Goal: Task Accomplishment & Management: Complete application form

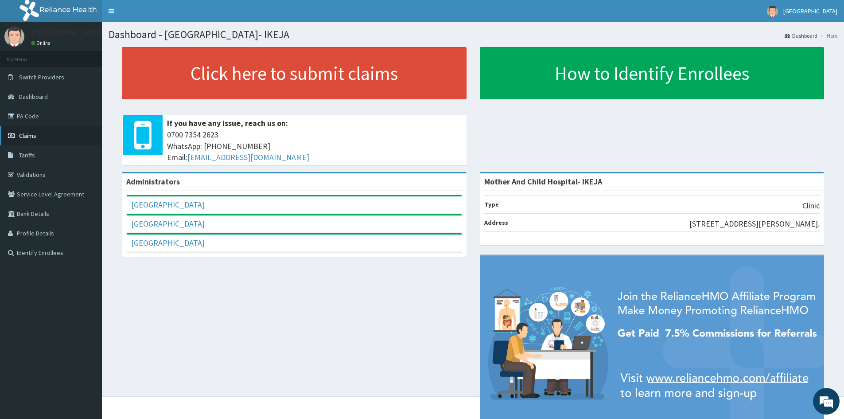
click at [38, 136] on link "Claims" at bounding box center [51, 135] width 102 height 19
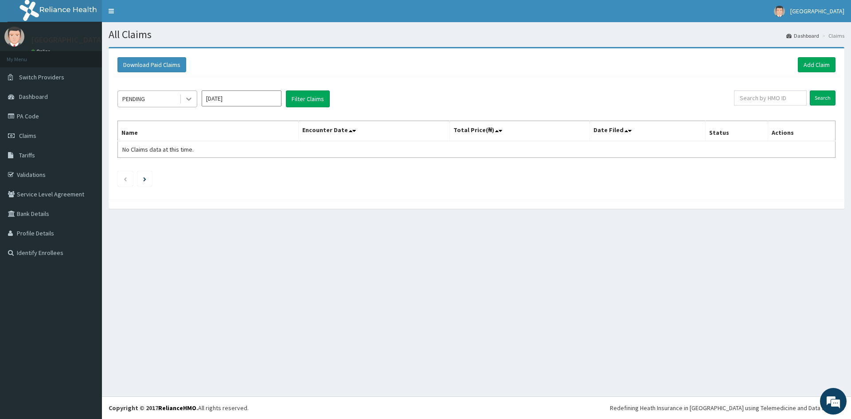
click at [186, 103] on icon at bounding box center [188, 98] width 9 height 9
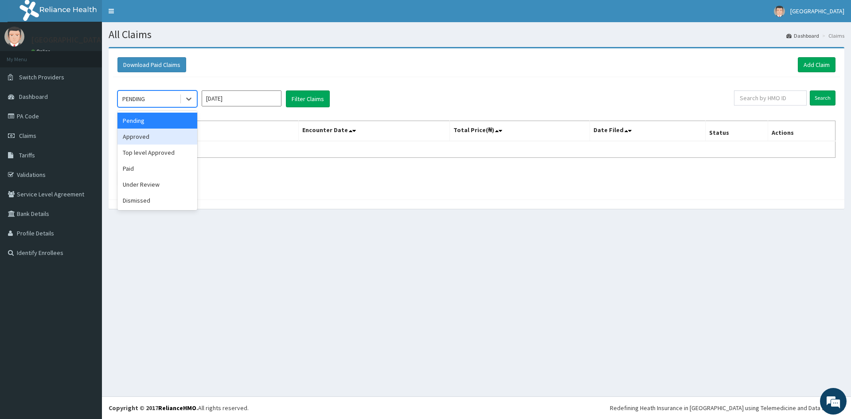
click at [152, 142] on div "Approved" at bounding box center [157, 137] width 80 height 16
click at [315, 101] on button "Filter Claims" at bounding box center [308, 98] width 44 height 17
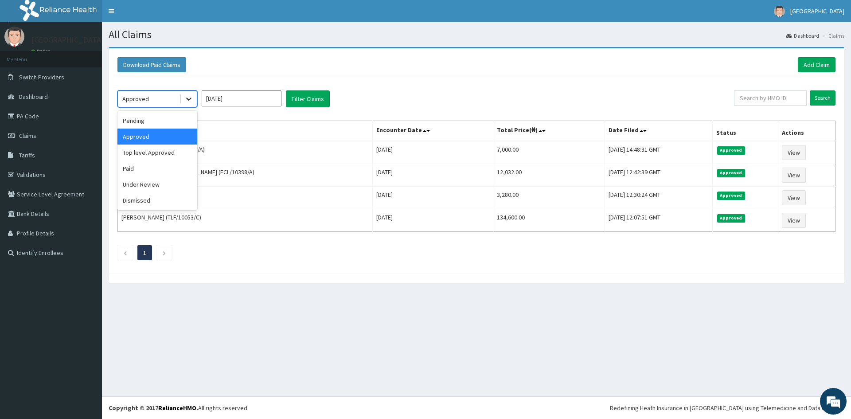
click at [193, 101] on icon at bounding box center [188, 98] width 9 height 9
click at [144, 172] on div "Paid" at bounding box center [157, 168] width 80 height 16
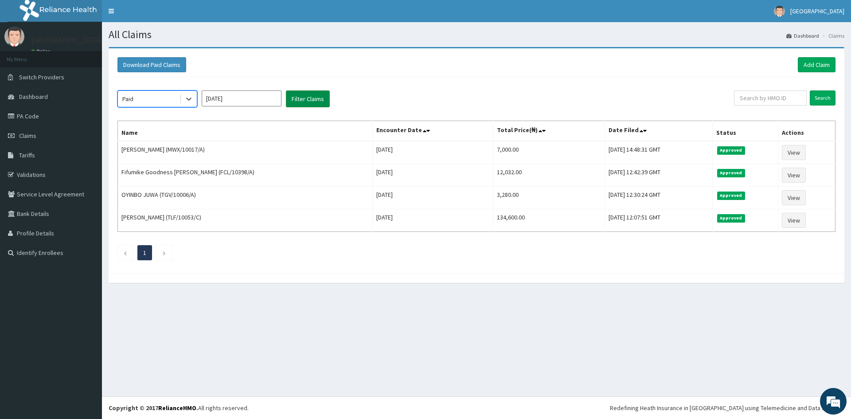
click at [316, 97] on button "Filter Claims" at bounding box center [308, 98] width 44 height 17
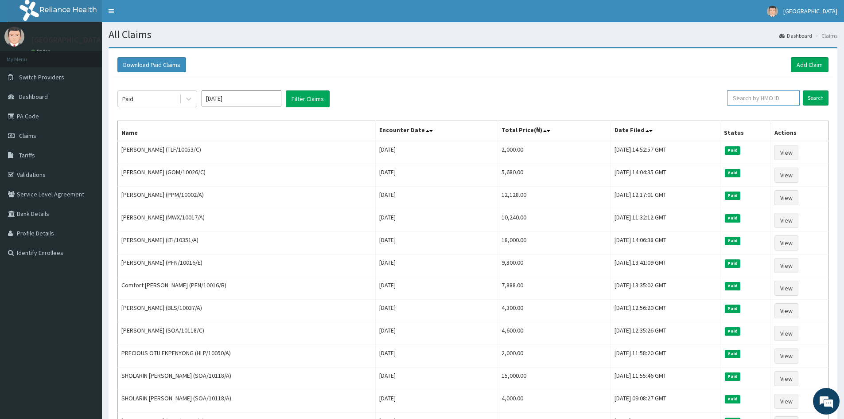
click at [769, 97] on input "text" at bounding box center [763, 97] width 73 height 15
type input "FAYOMI"
click at [803, 90] on input "Search" at bounding box center [816, 97] width 26 height 15
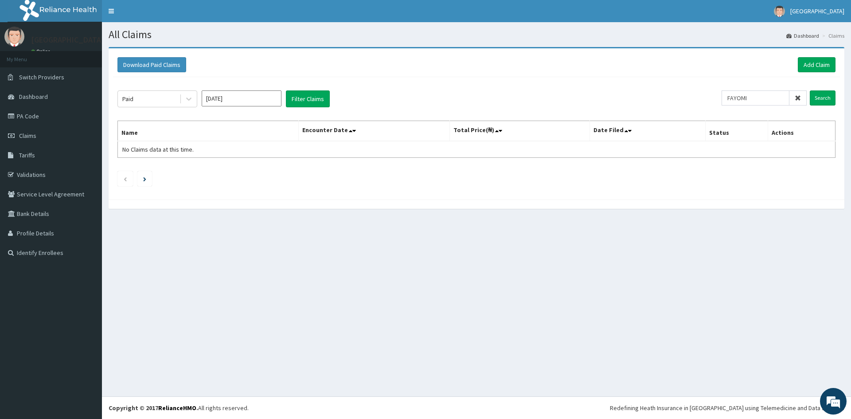
click at [800, 99] on icon at bounding box center [798, 98] width 6 height 6
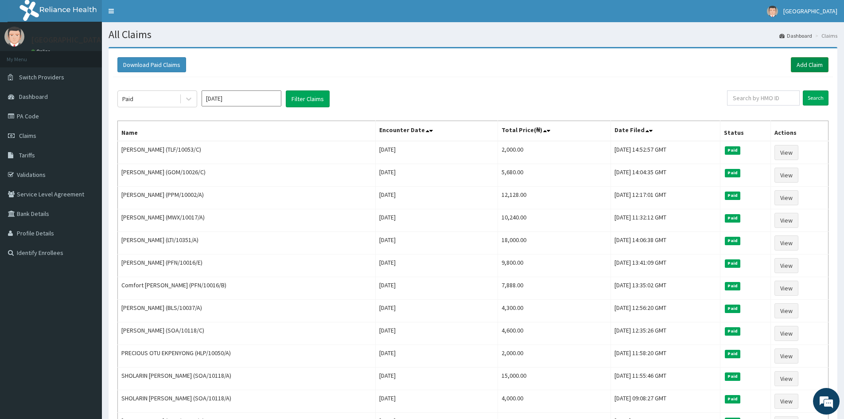
click at [805, 69] on link "Add Claim" at bounding box center [810, 64] width 38 height 15
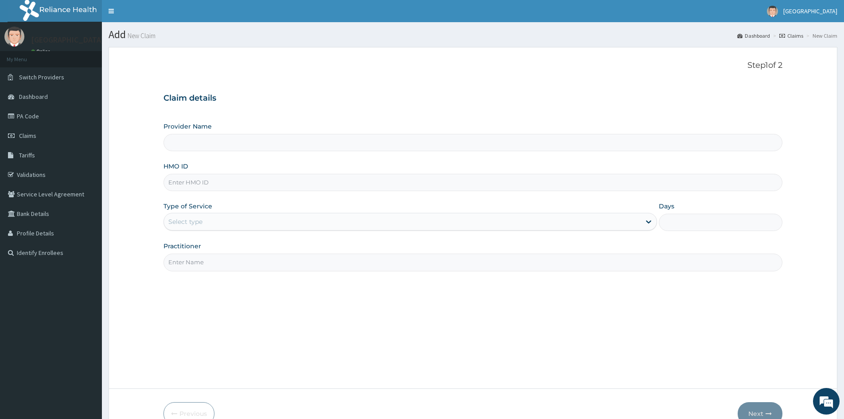
type input "Mother And Child Hospital- IKEJA"
click at [218, 188] on input "HMO ID" at bounding box center [473, 182] width 619 height 17
type input "HTL/10288/A"
click at [244, 225] on div "Select type" at bounding box center [402, 221] width 477 height 14
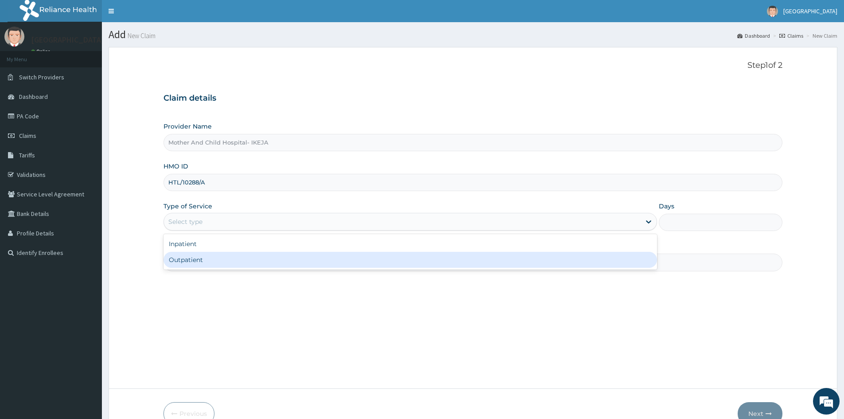
click at [207, 261] on div "Outpatient" at bounding box center [411, 260] width 494 height 16
type input "1"
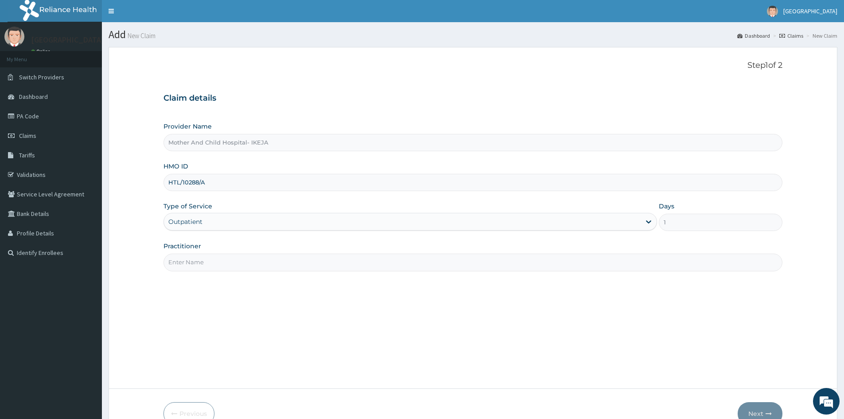
drag, startPoint x: 284, startPoint y: 257, endPoint x: 281, endPoint y: 269, distance: 12.9
click at [283, 265] on input "Practitioner" at bounding box center [473, 261] width 619 height 17
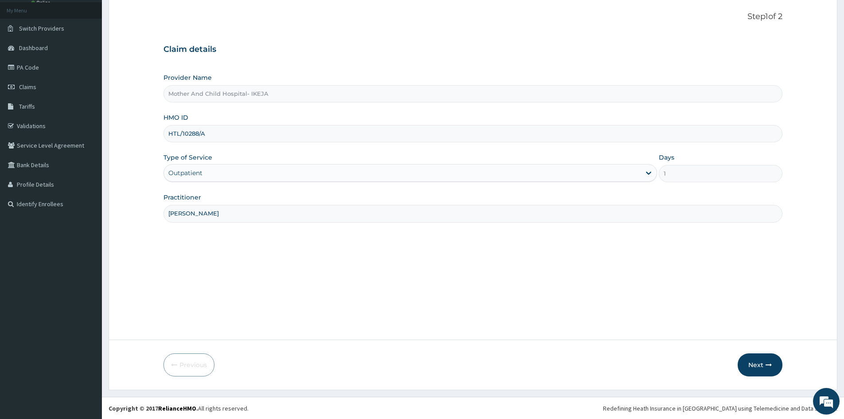
scroll to position [49, 0]
type input "DR ROTIMI"
click at [758, 360] on button "Next" at bounding box center [760, 364] width 45 height 23
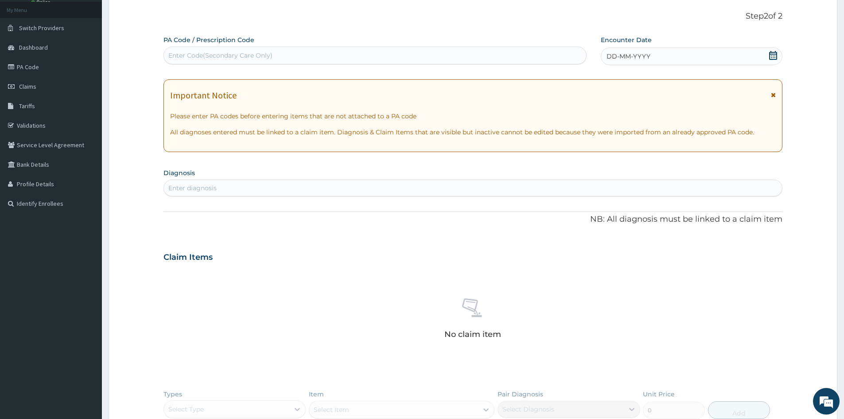
click at [778, 56] on div "DD-MM-YYYY" at bounding box center [691, 56] width 181 height 18
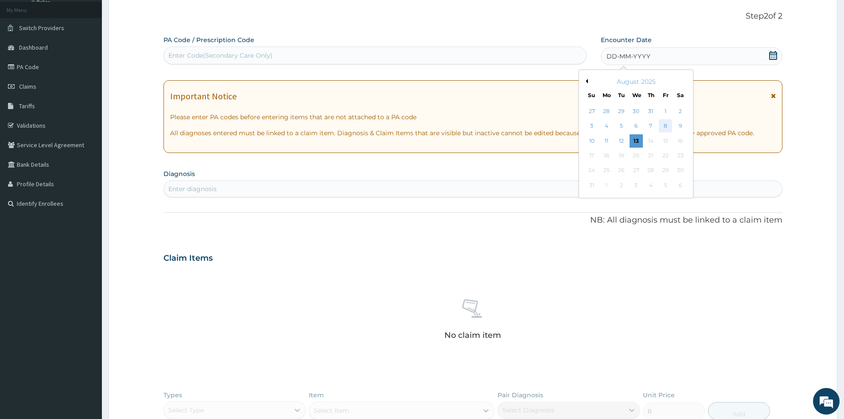
click at [668, 124] on div "8" at bounding box center [665, 126] width 13 height 13
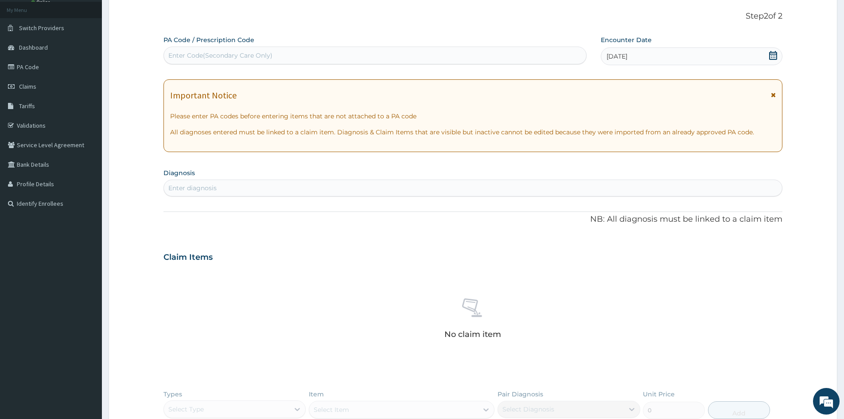
drag, startPoint x: 505, startPoint y: 185, endPoint x: 499, endPoint y: 183, distance: 6.2
click at [505, 185] on div "Enter diagnosis" at bounding box center [473, 188] width 618 height 14
type input "MALARI"
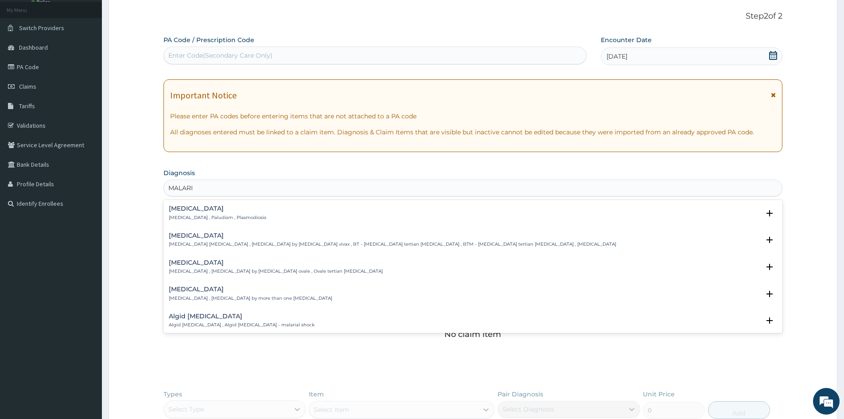
click at [193, 216] on p "Malaria , Paludism , Plasmodiosis" at bounding box center [217, 217] width 97 height 6
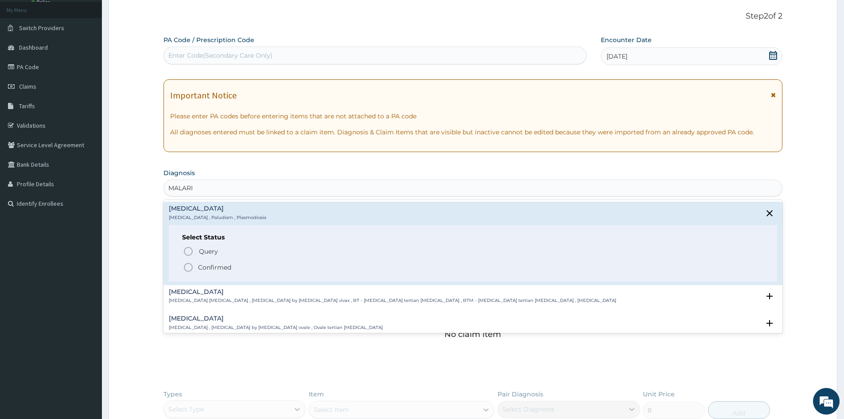
drag, startPoint x: 188, startPoint y: 263, endPoint x: 179, endPoint y: 271, distance: 11.6
click at [189, 263] on circle "status option filled" at bounding box center [188, 267] width 8 height 8
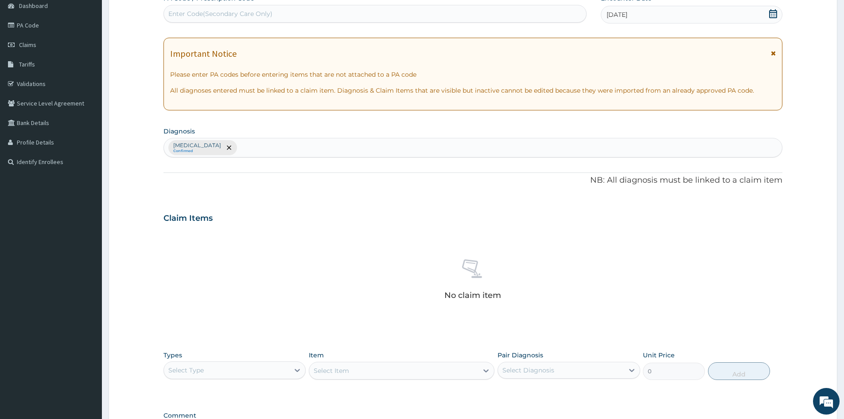
scroll to position [138, 0]
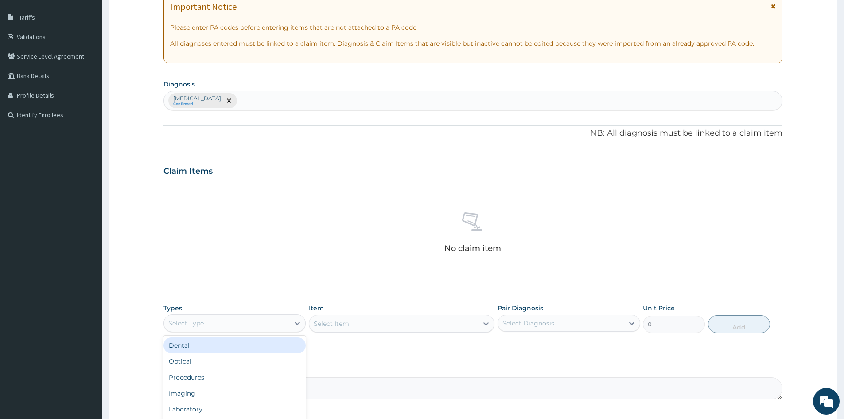
click at [201, 323] on div "Select Type" at bounding box center [185, 323] width 35 height 9
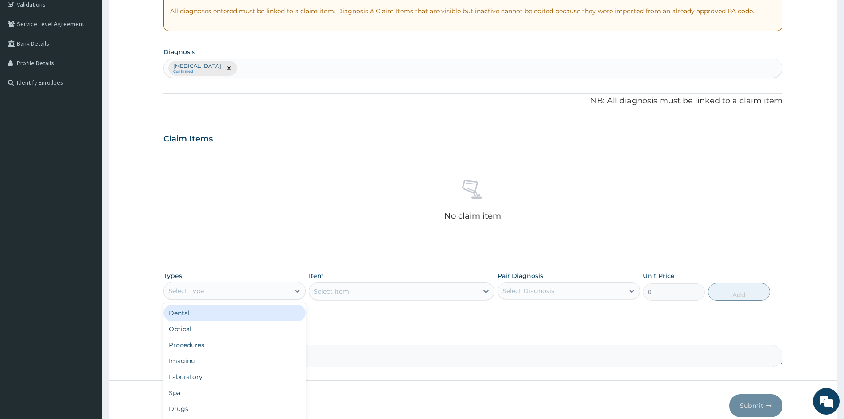
scroll to position [211, 0]
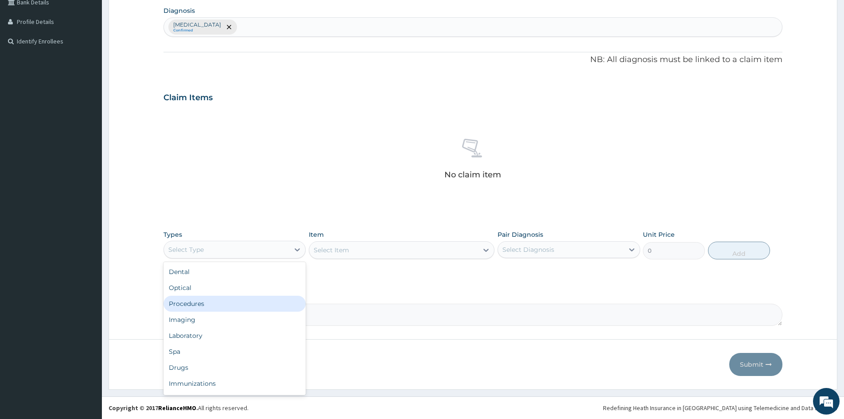
click at [222, 296] on div "Procedures" at bounding box center [235, 304] width 142 height 16
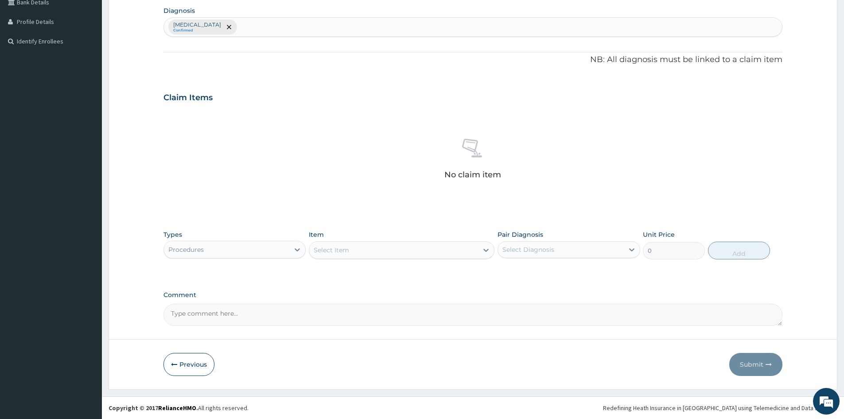
click at [236, 246] on div "Procedures" at bounding box center [226, 249] width 125 height 14
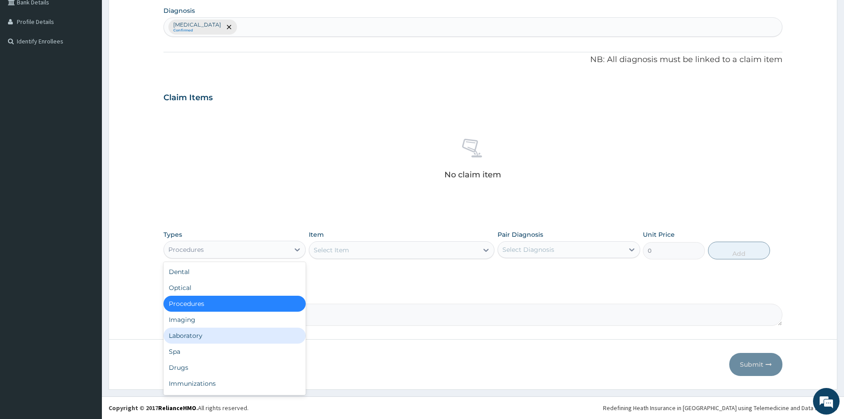
click at [197, 341] on div "Laboratory" at bounding box center [235, 335] width 142 height 16
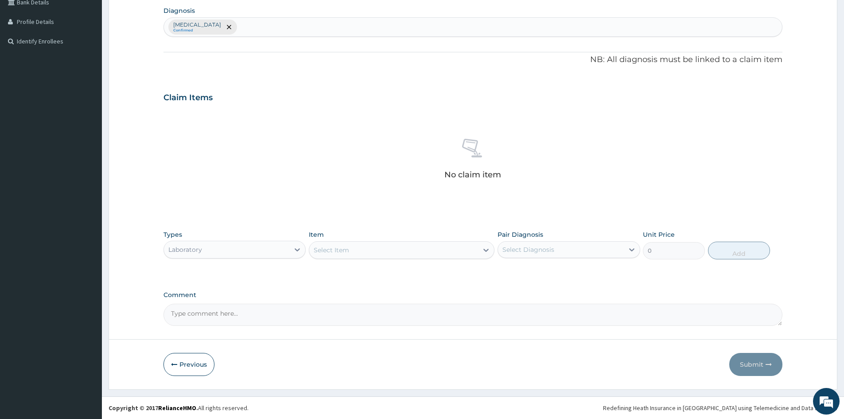
click at [334, 251] on div "Select Item" at bounding box center [331, 250] width 35 height 9
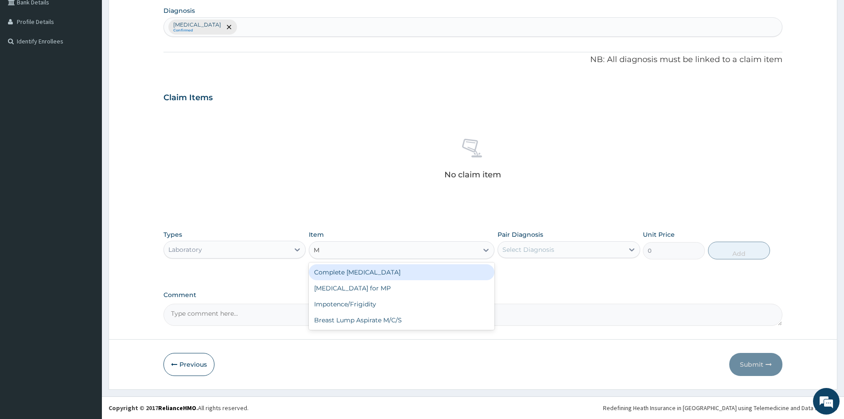
type input "MP"
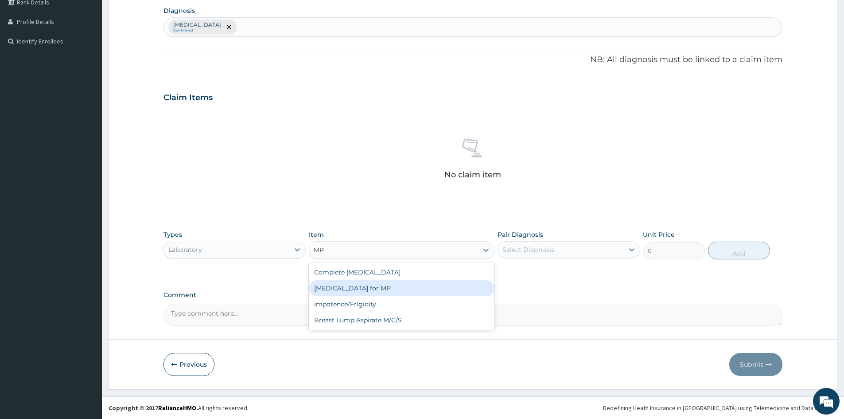
click at [381, 285] on div "[MEDICAL_DATA] for MP" at bounding box center [402, 288] width 186 height 16
type input "1200"
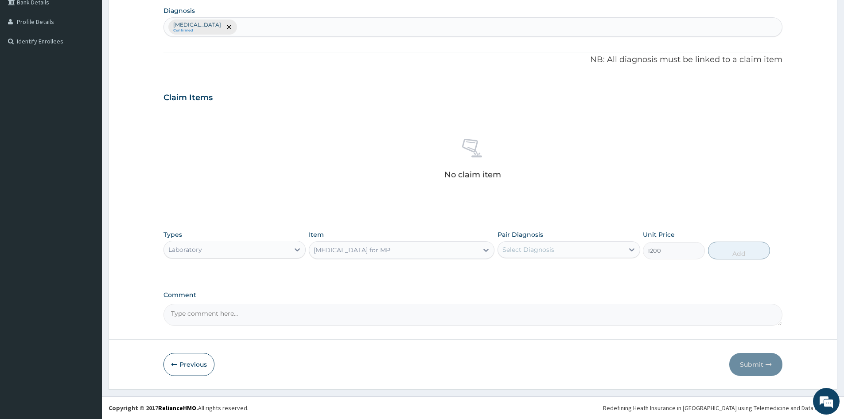
click at [546, 249] on div "Select Diagnosis" at bounding box center [529, 249] width 52 height 9
click at [544, 274] on div "[MEDICAL_DATA]" at bounding box center [569, 272] width 142 height 18
checkbox input "true"
click at [738, 252] on button "Add" at bounding box center [739, 251] width 62 height 18
type input "0"
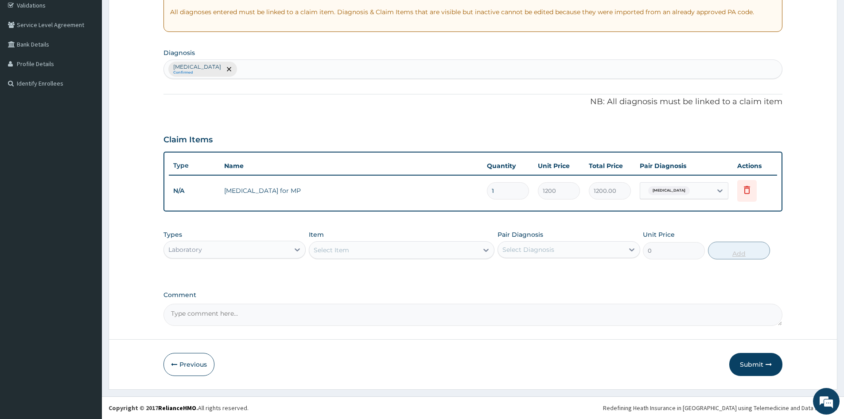
scroll to position [169, 0]
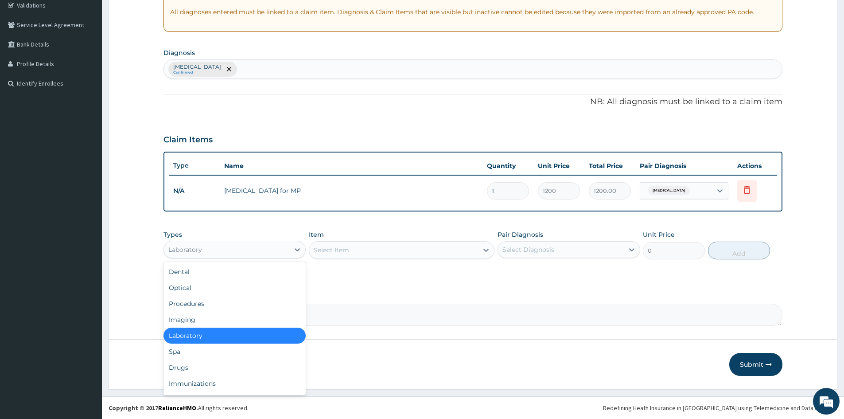
click at [246, 257] on div "Laboratory" at bounding box center [235, 250] width 142 height 18
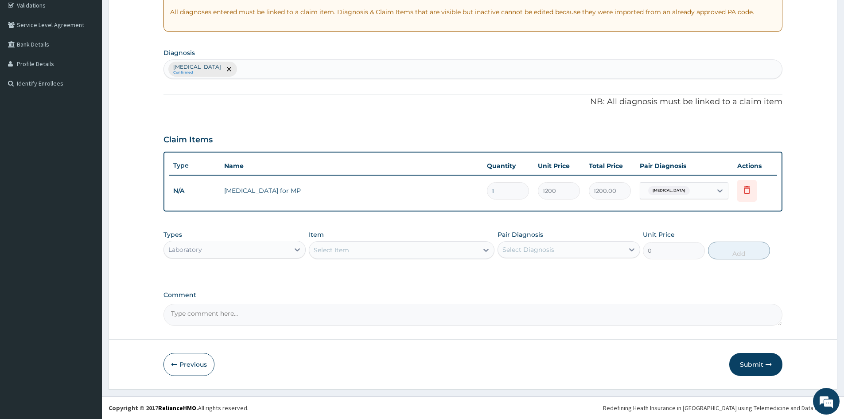
drag, startPoint x: 213, startPoint y: 252, endPoint x: 212, endPoint y: 257, distance: 5.1
click at [213, 253] on div "Laboratory" at bounding box center [226, 249] width 125 height 14
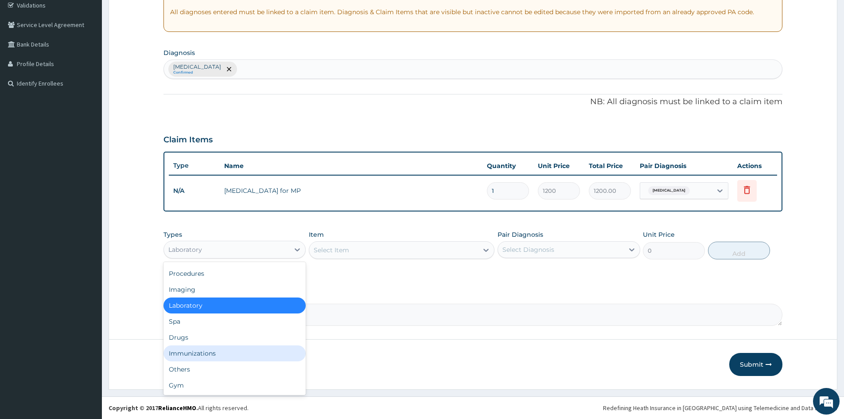
scroll to position [0, 0]
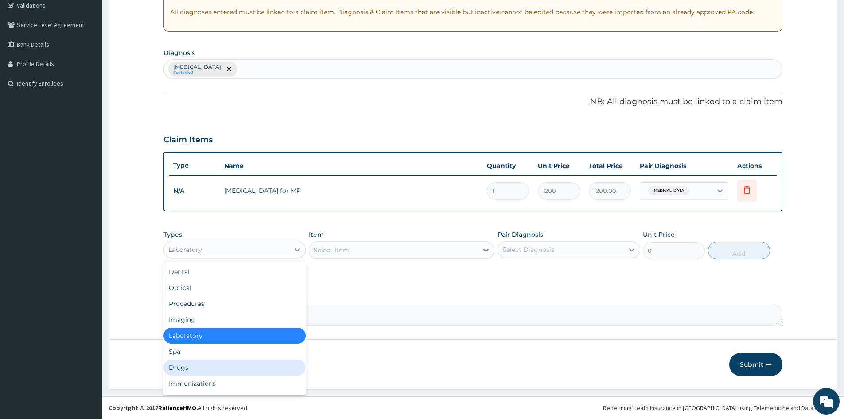
click at [186, 367] on div "Drugs" at bounding box center [235, 367] width 142 height 16
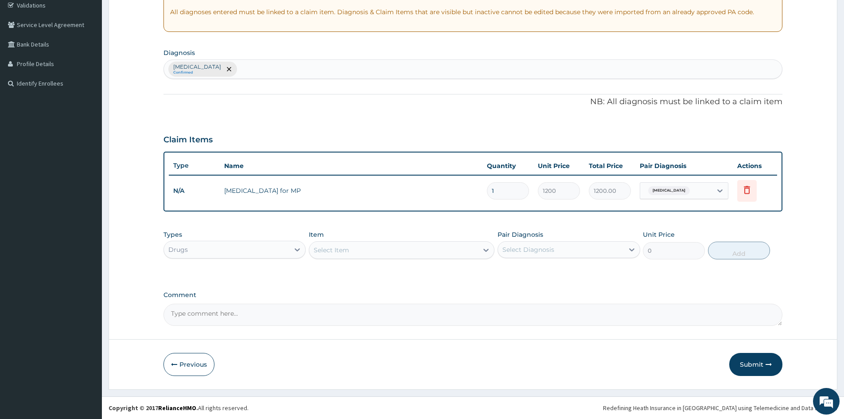
click at [363, 255] on div "Select Item" at bounding box center [393, 250] width 169 height 14
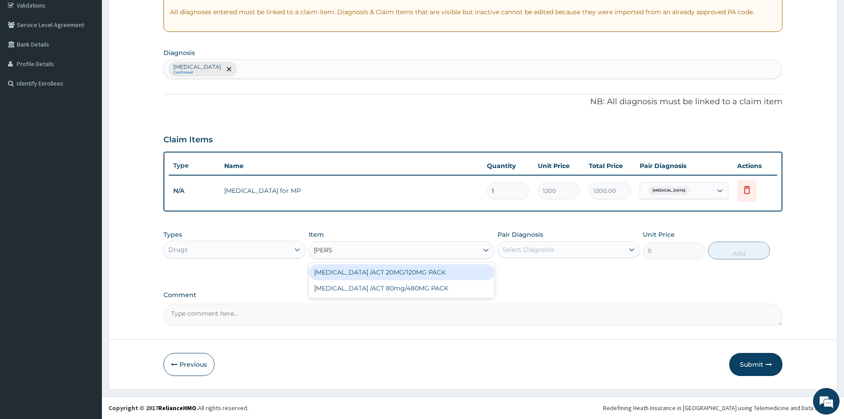
type input "COART"
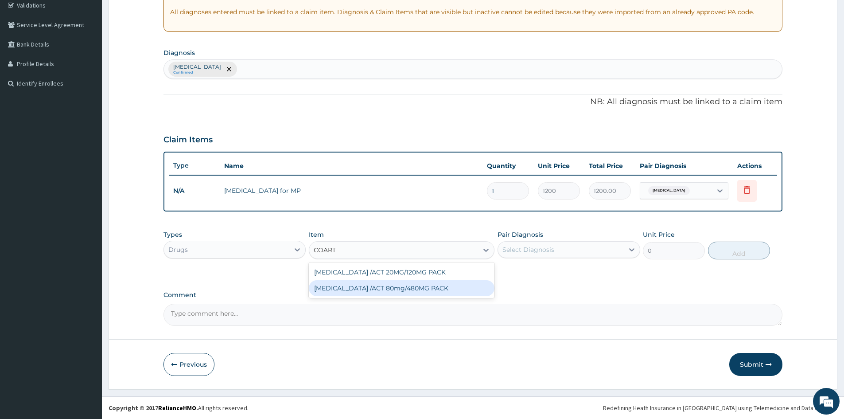
click at [361, 295] on div "[MEDICAL_DATA] /ACT 80mg/480MG PACK" at bounding box center [402, 288] width 186 height 16
type input "2000"
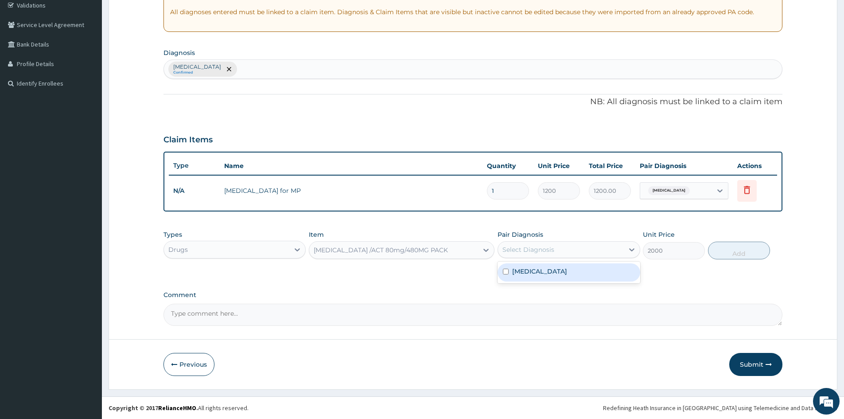
drag, startPoint x: 550, startPoint y: 246, endPoint x: 538, endPoint y: 262, distance: 20.4
click at [549, 248] on div "Select Diagnosis" at bounding box center [529, 249] width 52 height 9
click at [534, 270] on label "[MEDICAL_DATA]" at bounding box center [539, 271] width 55 height 9
checkbox input "true"
click at [746, 250] on button "Add" at bounding box center [739, 251] width 62 height 18
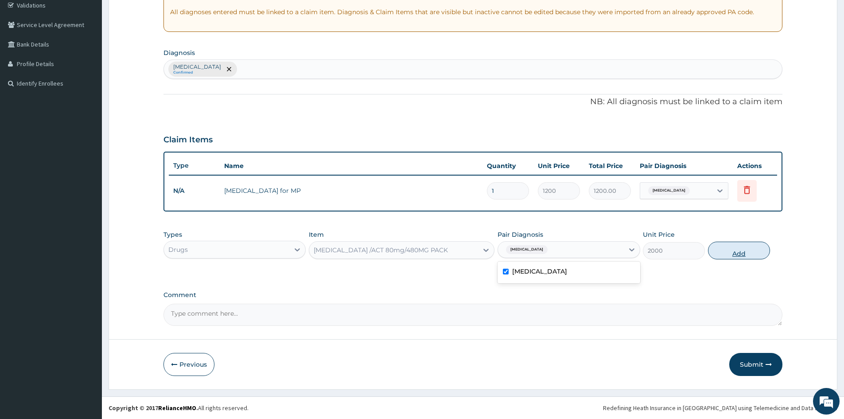
type input "0"
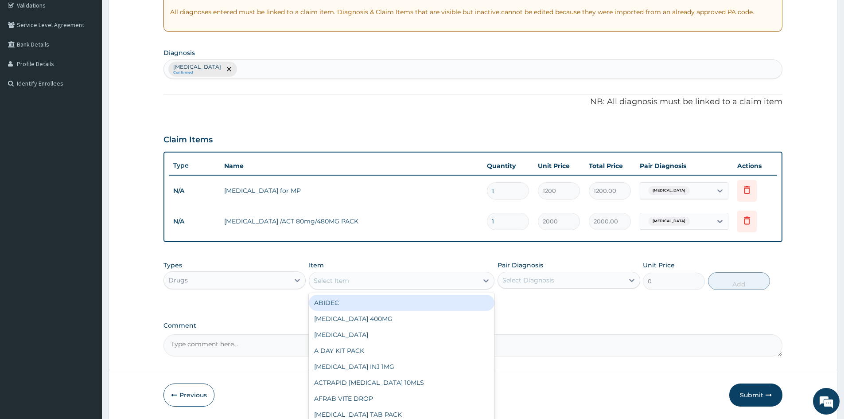
click at [369, 281] on div "Select Item" at bounding box center [393, 280] width 169 height 14
type input "PARA"
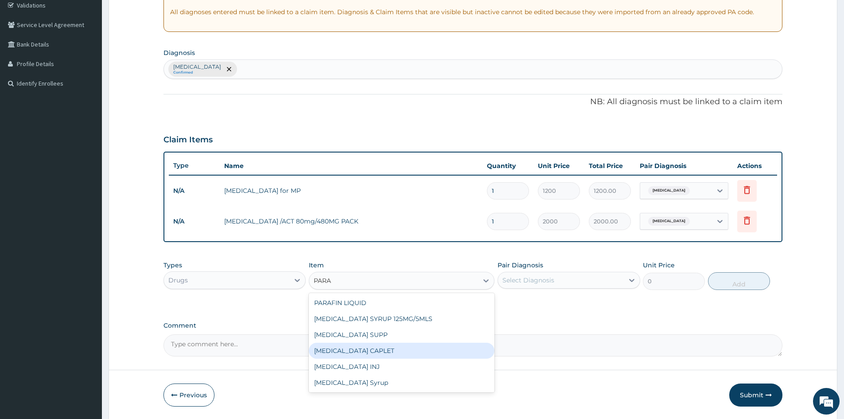
click at [366, 349] on div "[MEDICAL_DATA] CAPLET" at bounding box center [402, 351] width 186 height 16
type input "16"
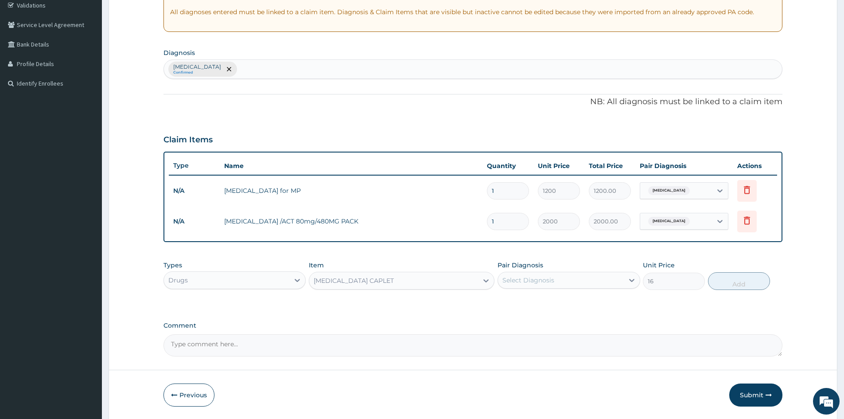
drag, startPoint x: 550, startPoint y: 278, endPoint x: 550, endPoint y: 288, distance: 10.6
click at [551, 283] on div "Select Diagnosis" at bounding box center [529, 280] width 52 height 9
drag, startPoint x: 547, startPoint y: 301, endPoint x: 628, endPoint y: 295, distance: 80.5
click at [548, 301] on div "[MEDICAL_DATA]" at bounding box center [569, 303] width 142 height 18
checkbox input "true"
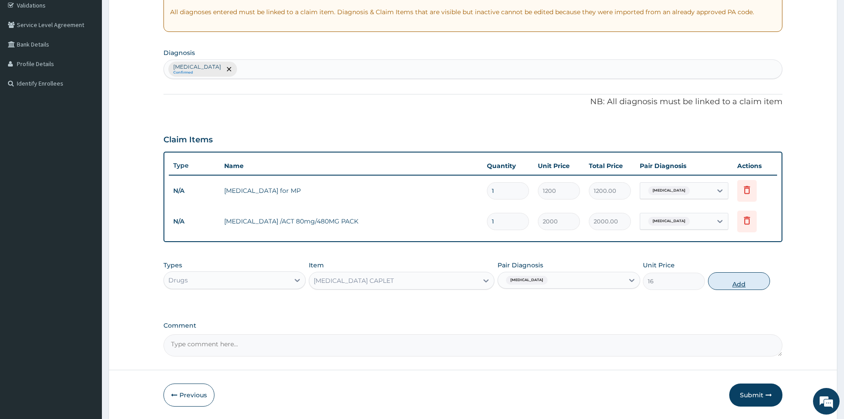
click at [741, 273] on button "Add" at bounding box center [739, 281] width 62 height 18
type input "0"
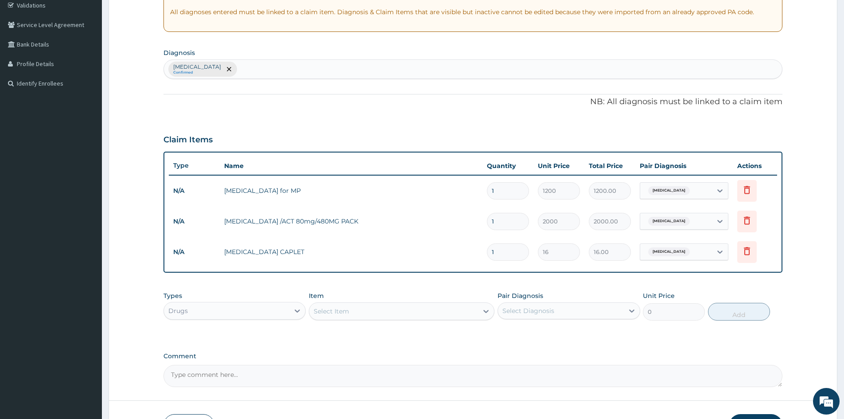
type input "18"
type input "288.00"
type input "18"
click at [391, 226] on td "COARTEM /ACT 80mg/480MG PACK" at bounding box center [351, 221] width 263 height 18
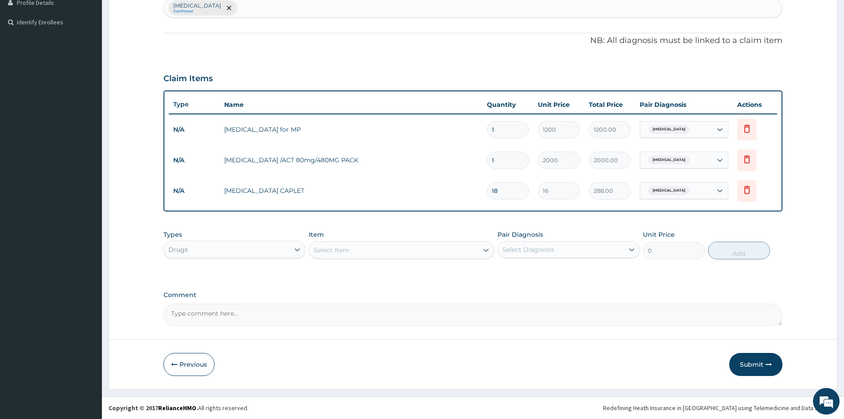
click at [755, 369] on button "Submit" at bounding box center [755, 364] width 53 height 23
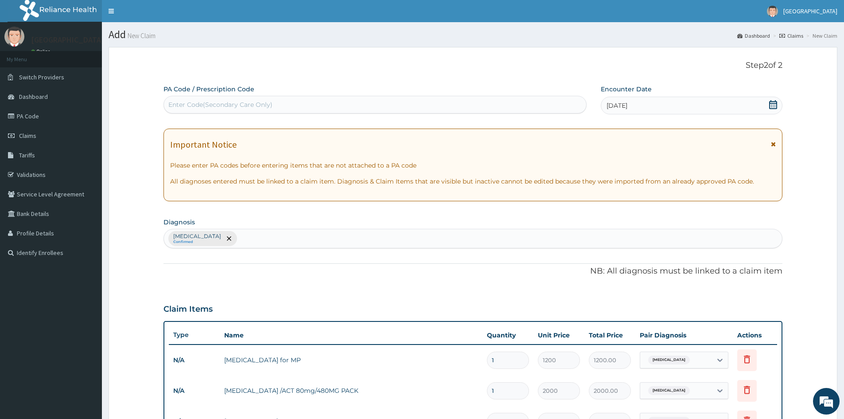
scroll to position [230, 0]
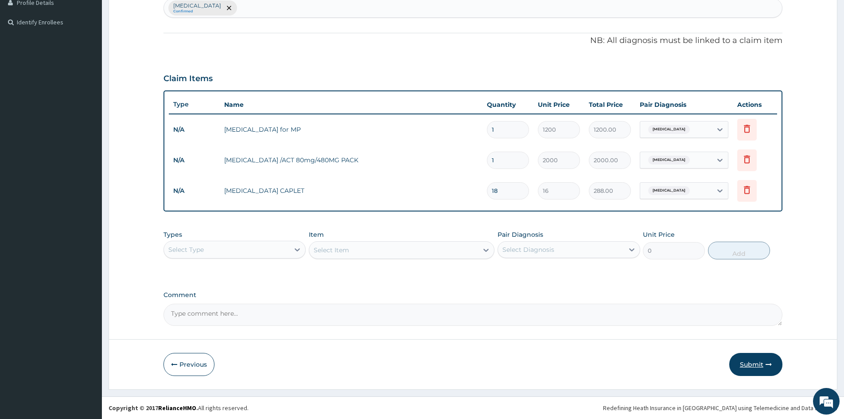
click at [759, 368] on button "Submit" at bounding box center [755, 364] width 53 height 23
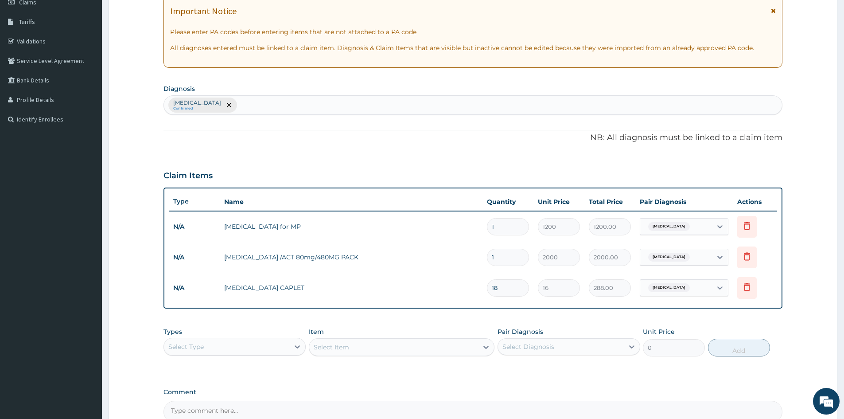
scroll to position [9, 0]
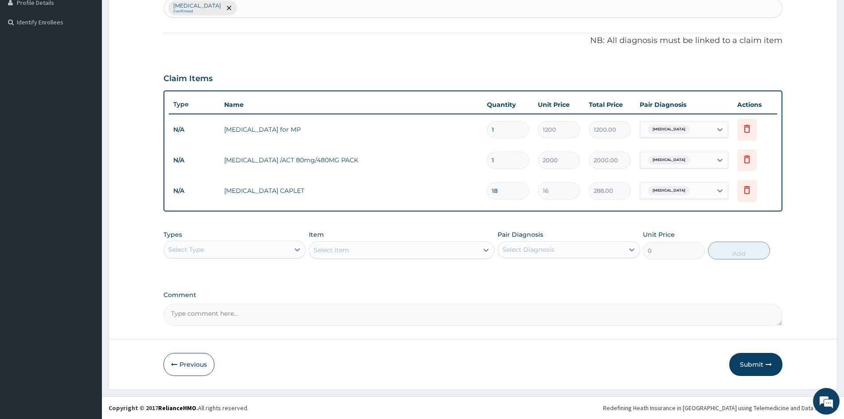
click at [757, 372] on button "Submit" at bounding box center [755, 364] width 53 height 23
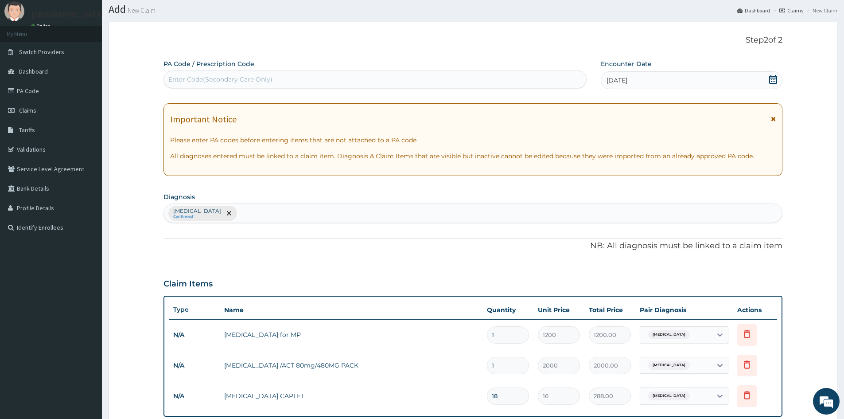
scroll to position [0, 0]
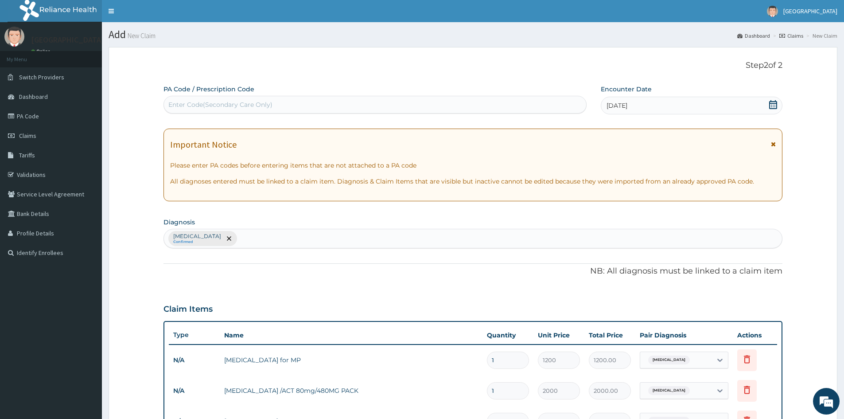
click at [776, 107] on icon at bounding box center [773, 104] width 9 height 9
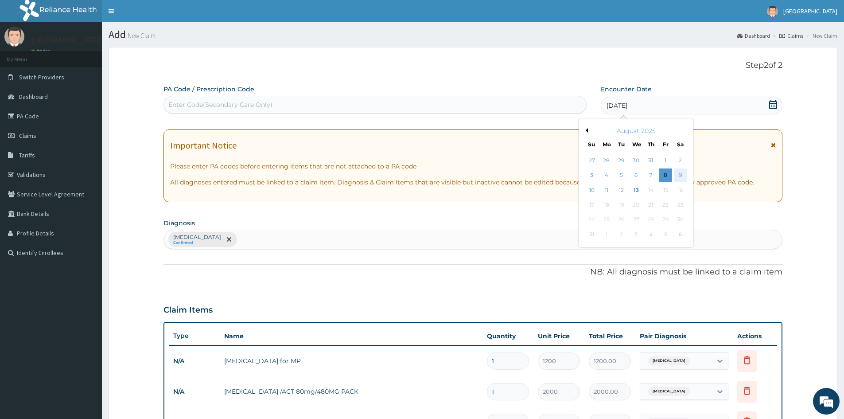
click at [674, 175] on div "9" at bounding box center [680, 175] width 13 height 13
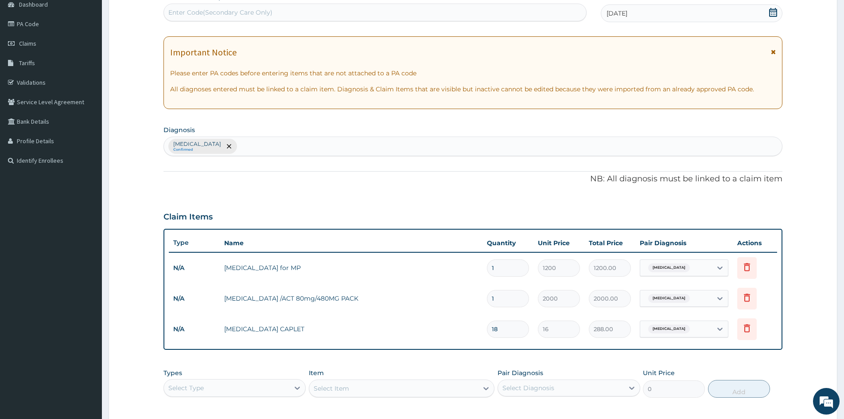
scroll to position [230, 0]
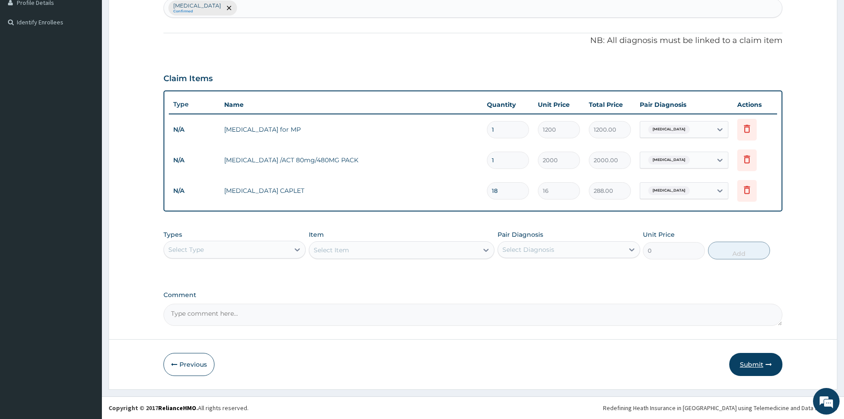
click at [743, 366] on button "Submit" at bounding box center [755, 364] width 53 height 23
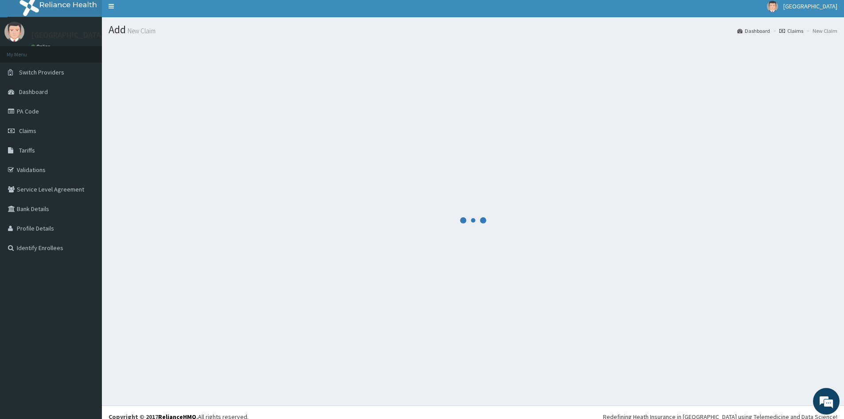
scroll to position [0, 0]
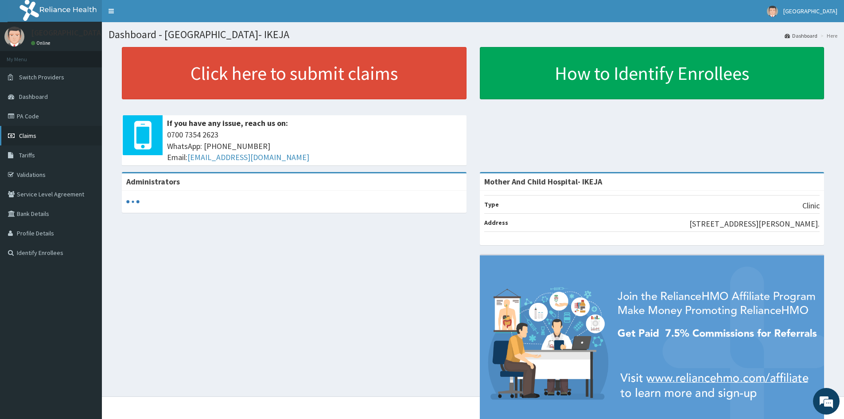
click at [17, 135] on link "Claims" at bounding box center [51, 135] width 102 height 19
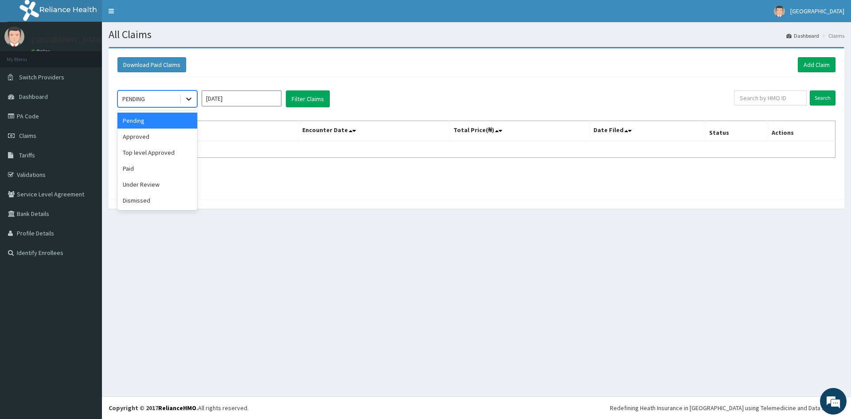
click at [189, 104] on div at bounding box center [189, 99] width 16 height 16
click at [146, 137] on div "Approved" at bounding box center [157, 137] width 80 height 16
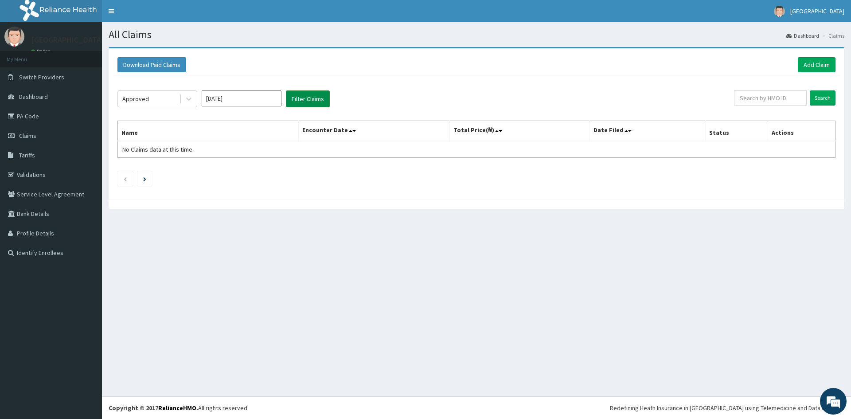
click at [306, 101] on button "Filter Claims" at bounding box center [308, 98] width 44 height 17
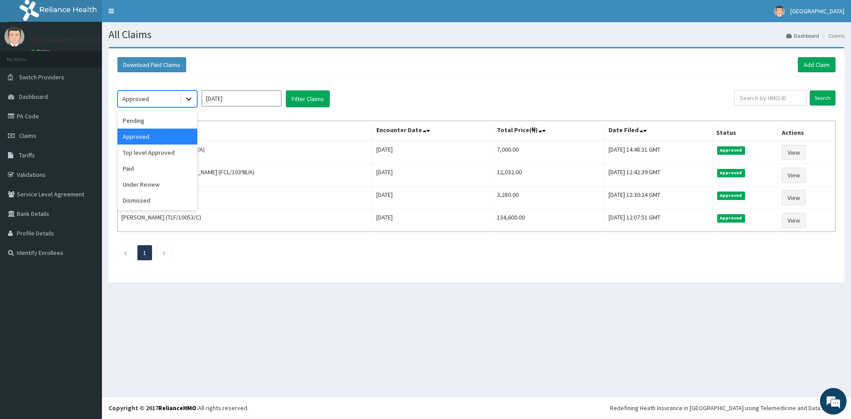
click at [187, 98] on icon at bounding box center [188, 99] width 5 height 3
click at [165, 153] on div "Top level Approved" at bounding box center [157, 152] width 80 height 16
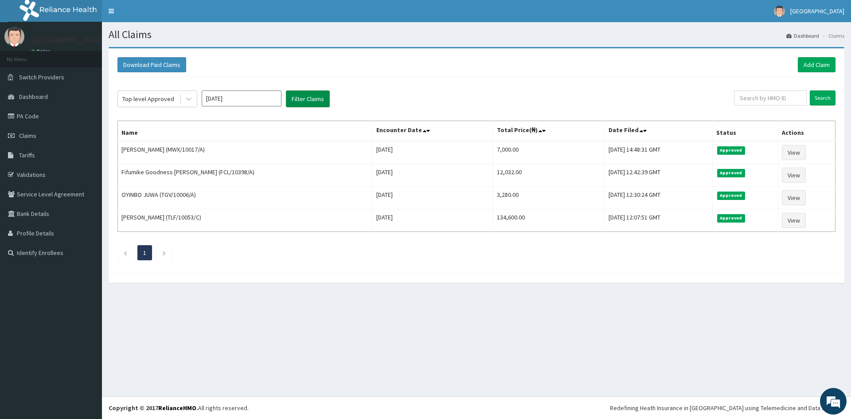
click at [315, 99] on button "Filter Claims" at bounding box center [308, 98] width 44 height 17
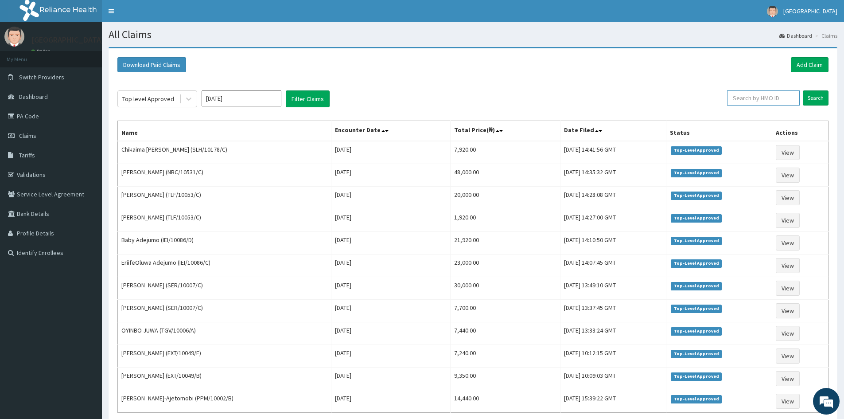
click at [776, 100] on input "text" at bounding box center [763, 97] width 73 height 15
type input "FAYOMI"
click at [803, 90] on input "Search" at bounding box center [816, 97] width 26 height 15
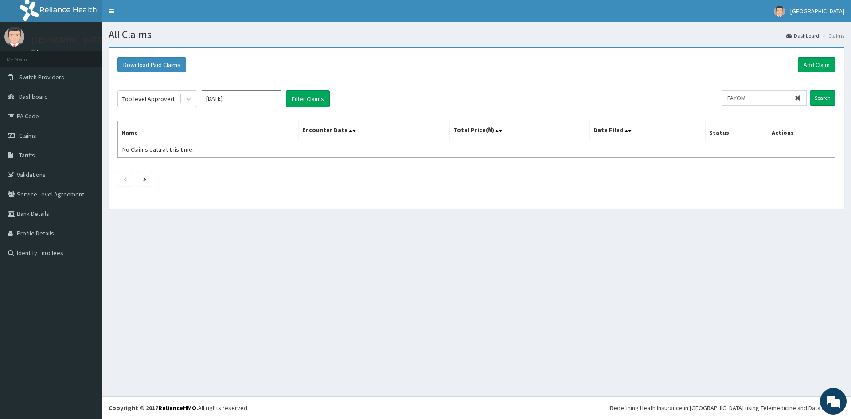
click at [793, 95] on span at bounding box center [797, 97] width 17 height 15
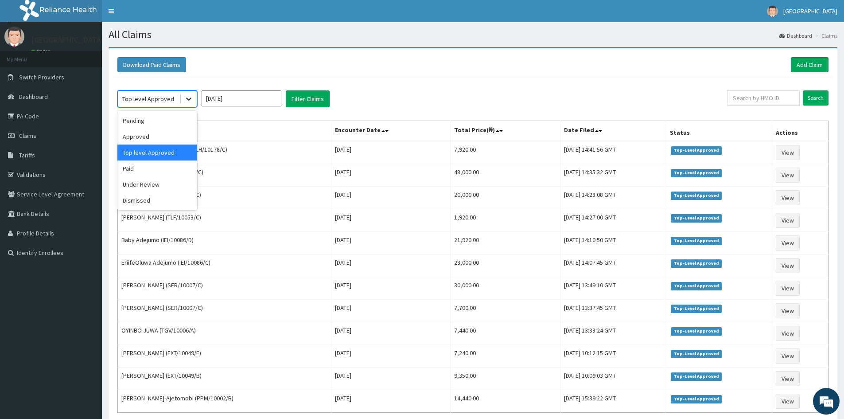
click at [185, 99] on icon at bounding box center [188, 98] width 9 height 9
click at [142, 186] on div "Under Review" at bounding box center [157, 184] width 80 height 16
click at [300, 106] on button "Filter Claims" at bounding box center [308, 98] width 44 height 17
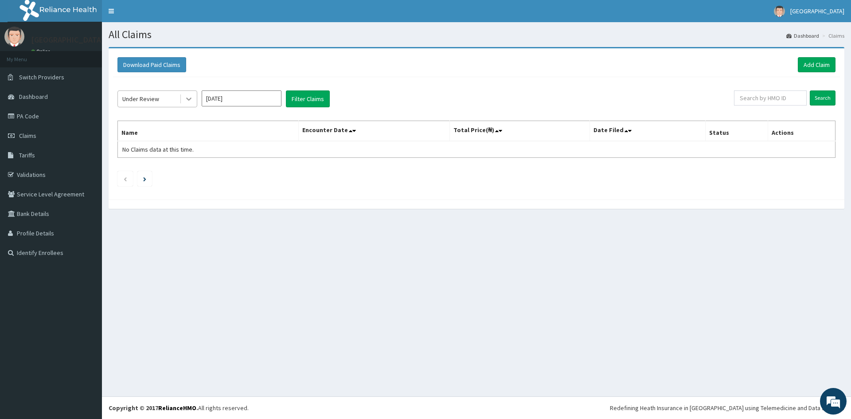
click at [191, 100] on icon at bounding box center [188, 98] width 9 height 9
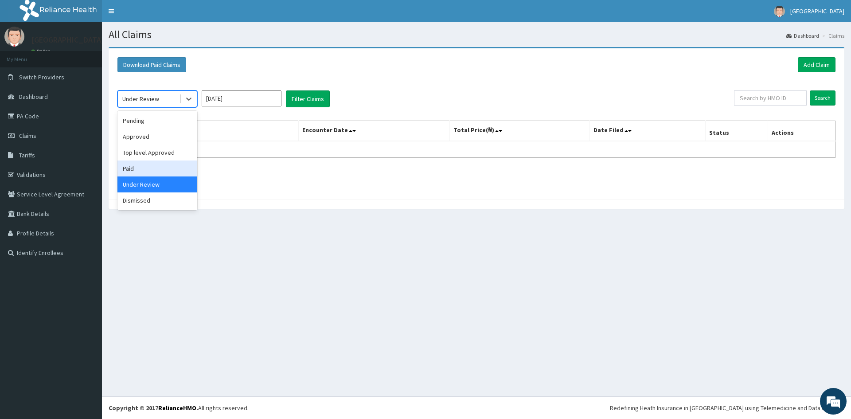
click at [147, 166] on div "Paid" at bounding box center [157, 168] width 80 height 16
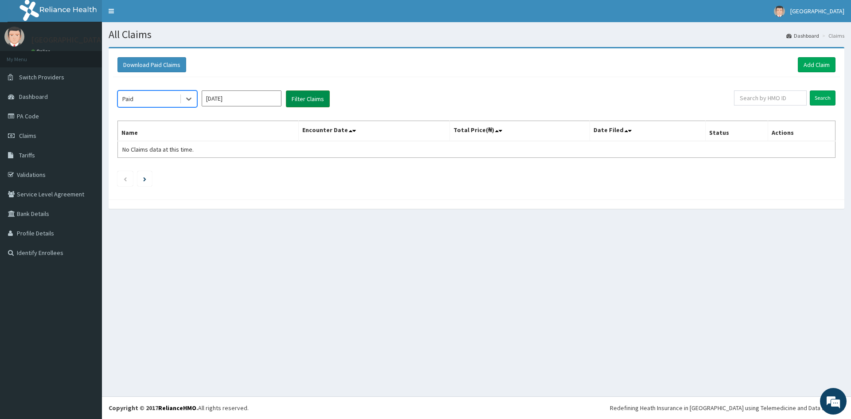
click at [298, 99] on button "Filter Claims" at bounding box center [308, 98] width 44 height 17
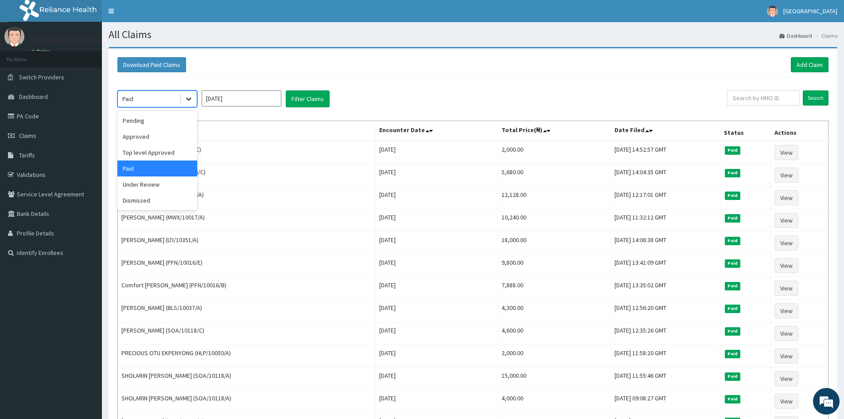
click at [190, 102] on icon at bounding box center [188, 98] width 9 height 9
click at [158, 133] on div "Approved" at bounding box center [157, 137] width 80 height 16
click at [303, 97] on button "Filter Claims" at bounding box center [308, 98] width 44 height 17
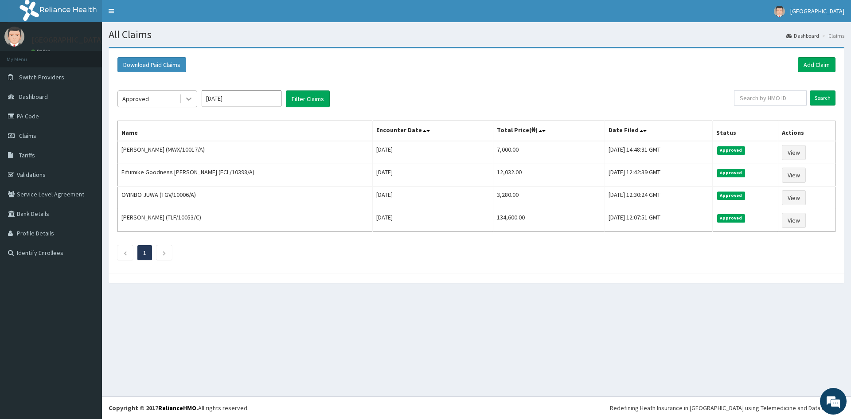
click at [192, 104] on div at bounding box center [189, 99] width 16 height 16
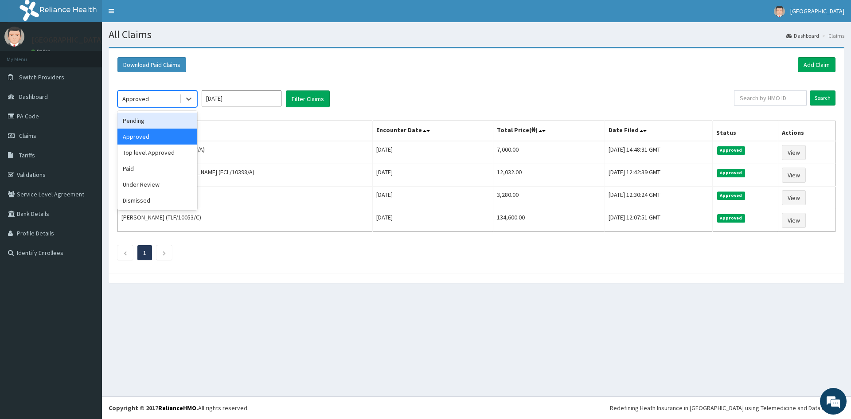
click at [159, 120] on div "Pending" at bounding box center [157, 121] width 80 height 16
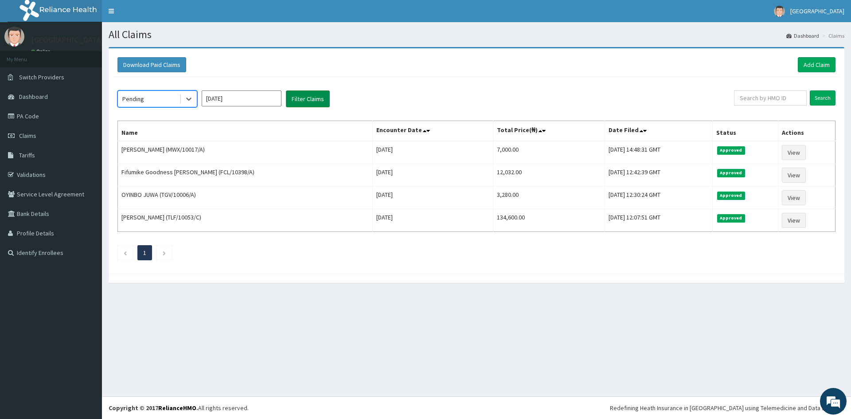
click at [309, 99] on button "Filter Claims" at bounding box center [308, 98] width 44 height 17
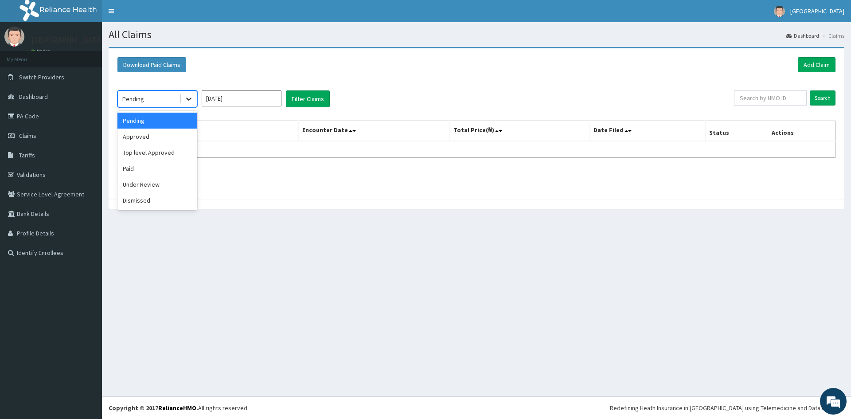
click at [189, 101] on icon at bounding box center [188, 99] width 5 height 3
click at [188, 99] on icon at bounding box center [188, 99] width 5 height 3
click at [133, 123] on div "Pending" at bounding box center [157, 121] width 80 height 16
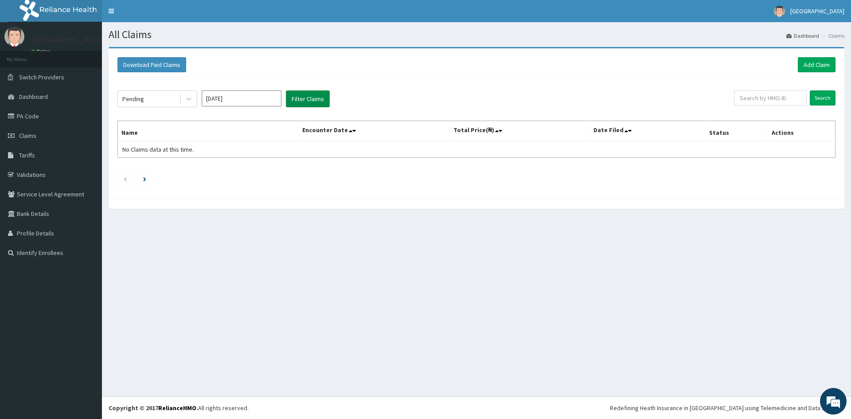
click at [298, 94] on button "Filter Claims" at bounding box center [308, 98] width 44 height 17
click at [186, 98] on icon at bounding box center [188, 98] width 9 height 9
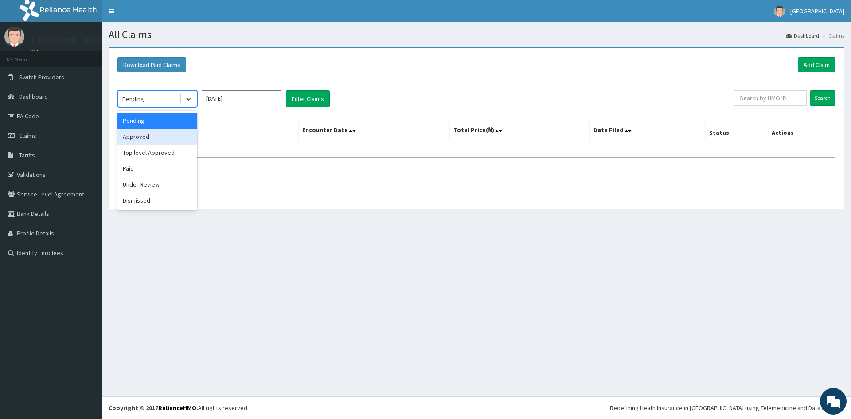
click at [152, 137] on div "Approved" at bounding box center [157, 137] width 80 height 16
click at [309, 99] on button "Filter Claims" at bounding box center [308, 98] width 44 height 17
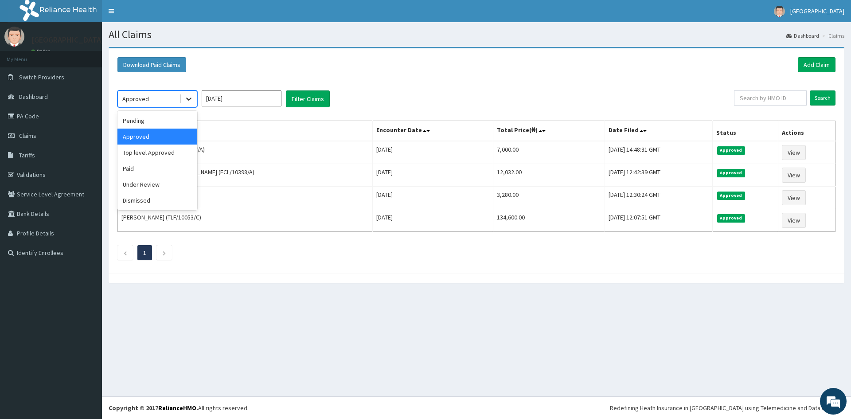
click at [193, 97] on icon at bounding box center [188, 98] width 9 height 9
click at [158, 154] on div "Top level Approved" at bounding box center [157, 152] width 80 height 16
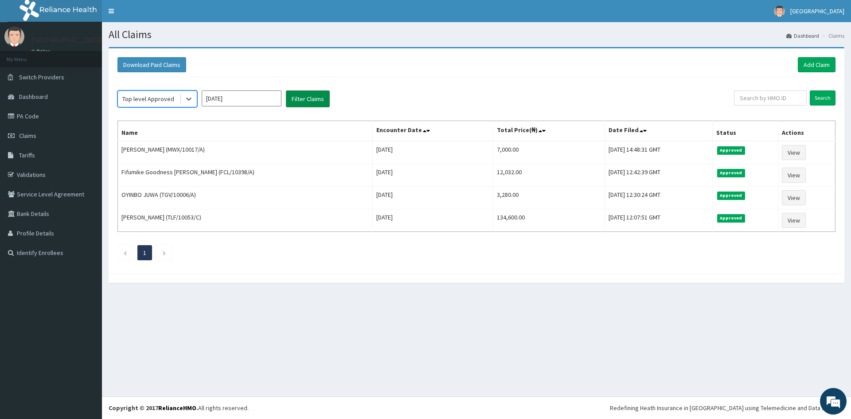
click at [306, 102] on button "Filter Claims" at bounding box center [308, 98] width 44 height 17
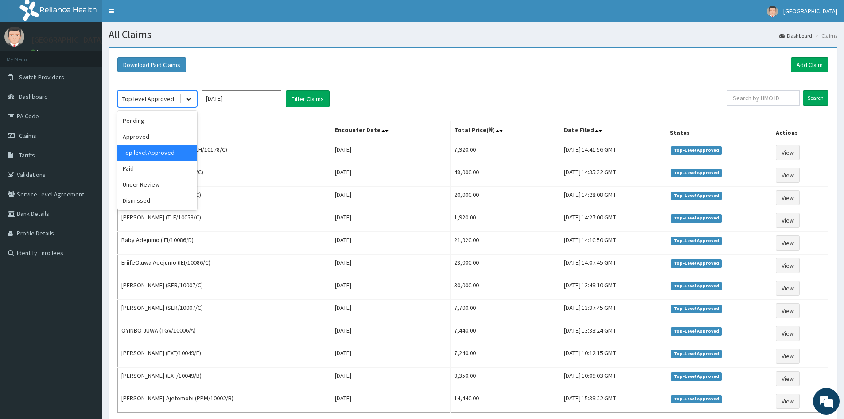
click at [187, 102] on icon at bounding box center [188, 98] width 9 height 9
click at [147, 169] on div "Paid" at bounding box center [157, 168] width 80 height 16
click at [300, 87] on div "option Paid, selected. Select is focused ,type to refine list, press Down to op…" at bounding box center [473, 263] width 720 height 373
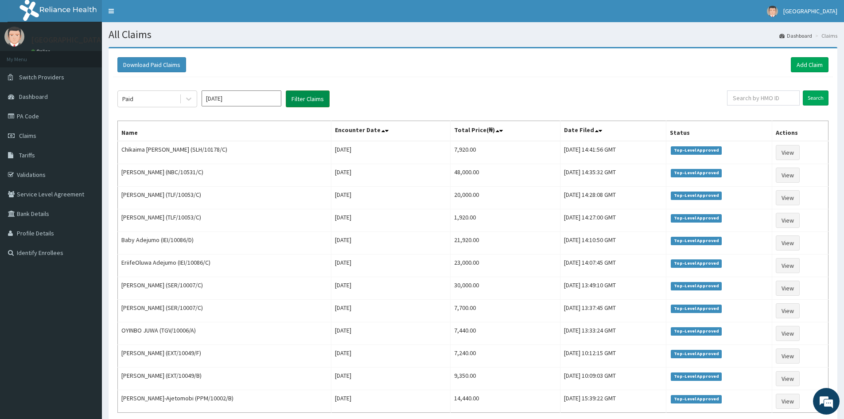
click at [302, 97] on button "Filter Claims" at bounding box center [308, 98] width 44 height 17
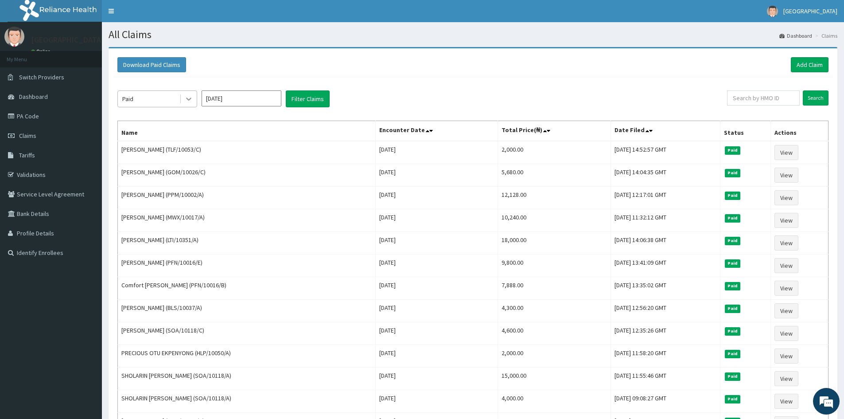
click at [188, 101] on icon at bounding box center [188, 98] width 9 height 9
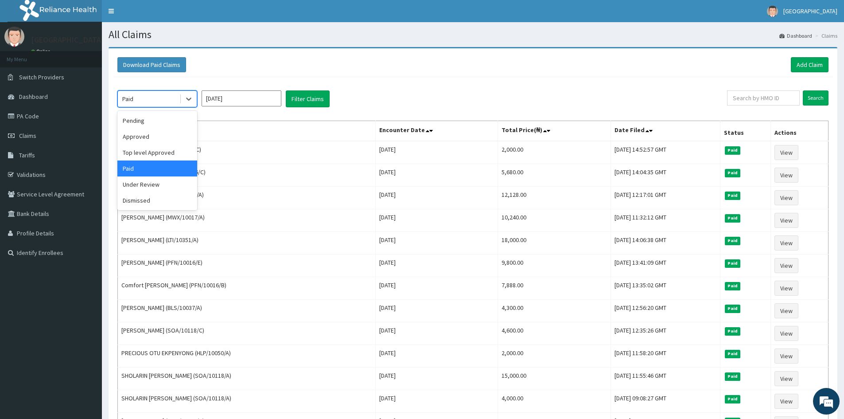
click at [253, 101] on input "[DATE]" at bounding box center [242, 98] width 80 height 16
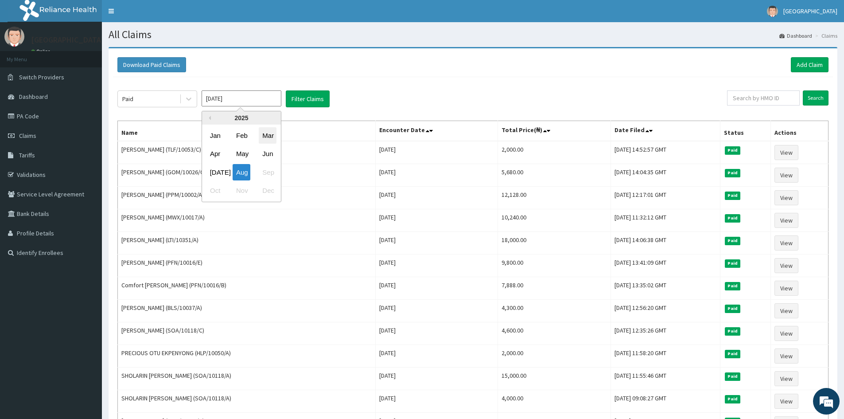
click at [262, 140] on div "Mar" at bounding box center [268, 135] width 18 height 16
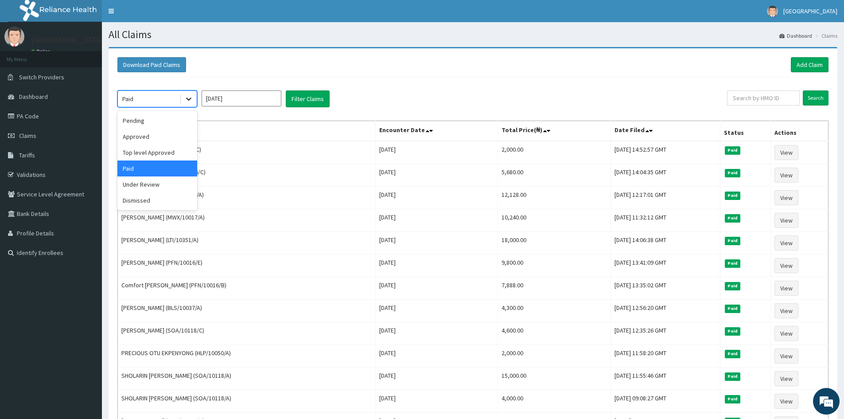
click at [187, 102] on icon at bounding box center [188, 98] width 9 height 9
click at [160, 171] on div "Paid" at bounding box center [157, 168] width 80 height 16
click at [275, 99] on input "Mar 2025" at bounding box center [242, 98] width 80 height 16
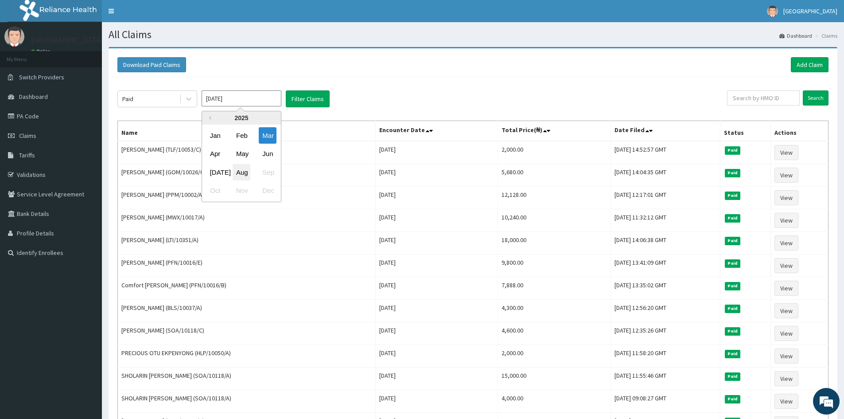
click at [243, 168] on div "Aug" at bounding box center [242, 172] width 18 height 16
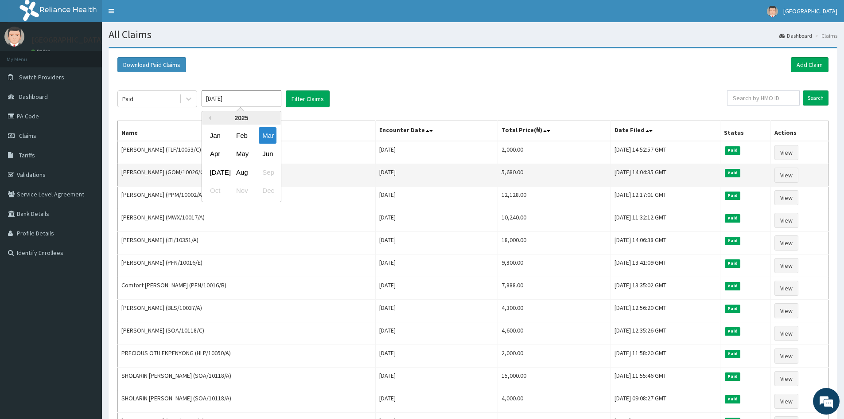
type input "[DATE]"
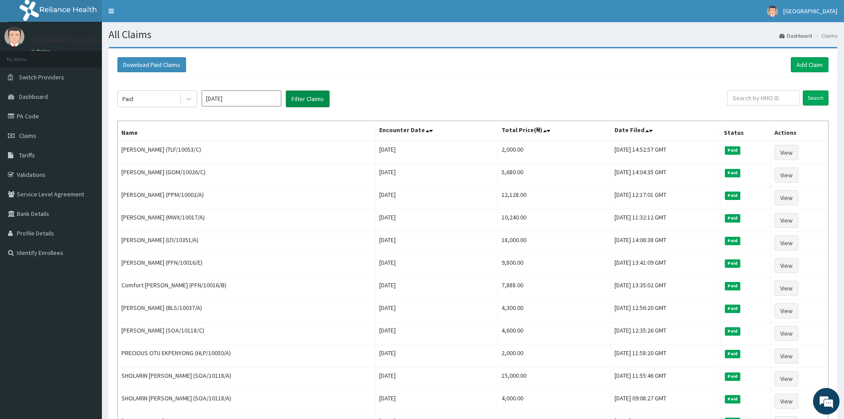
click at [310, 102] on button "Filter Claims" at bounding box center [308, 98] width 44 height 17
click at [768, 103] on input "text" at bounding box center [763, 97] width 73 height 15
click at [803, 90] on input "Search" at bounding box center [816, 97] width 26 height 15
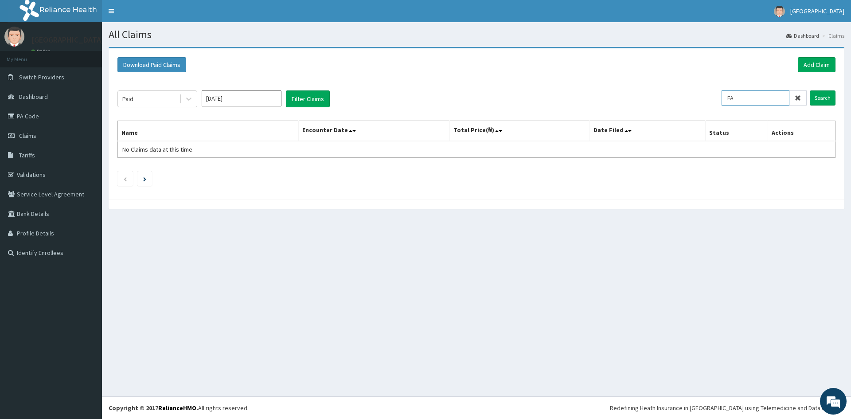
type input "F"
type input "HTL/10288/A"
click at [819, 100] on input "Search" at bounding box center [823, 97] width 26 height 15
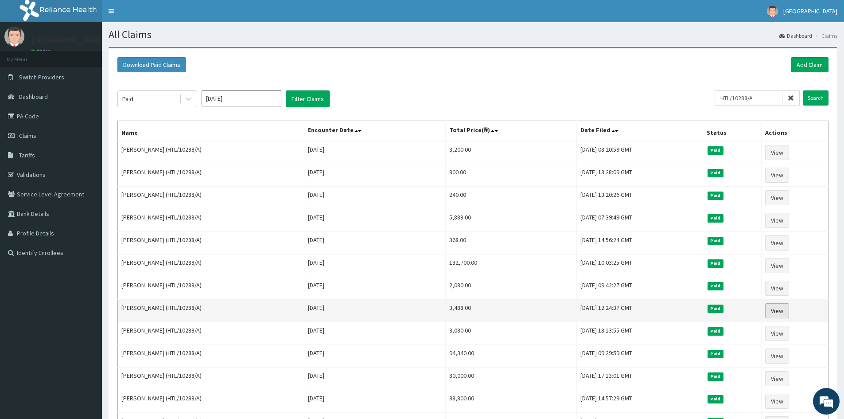
click at [789, 311] on link "View" at bounding box center [777, 310] width 24 height 15
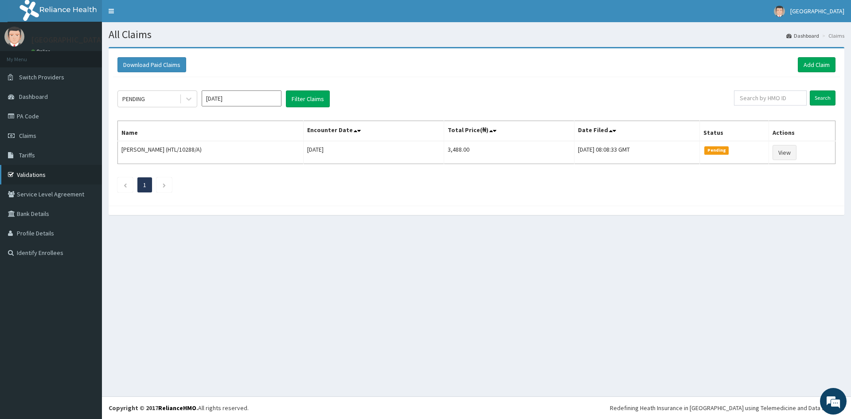
click at [44, 176] on link "Validations" at bounding box center [51, 174] width 102 height 19
